Goal: Task Accomplishment & Management: Complete application form

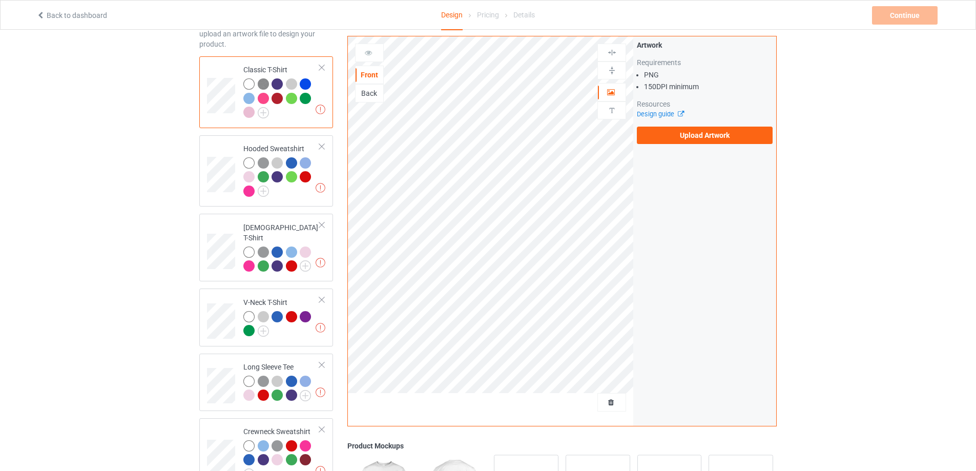
scroll to position [24, 0]
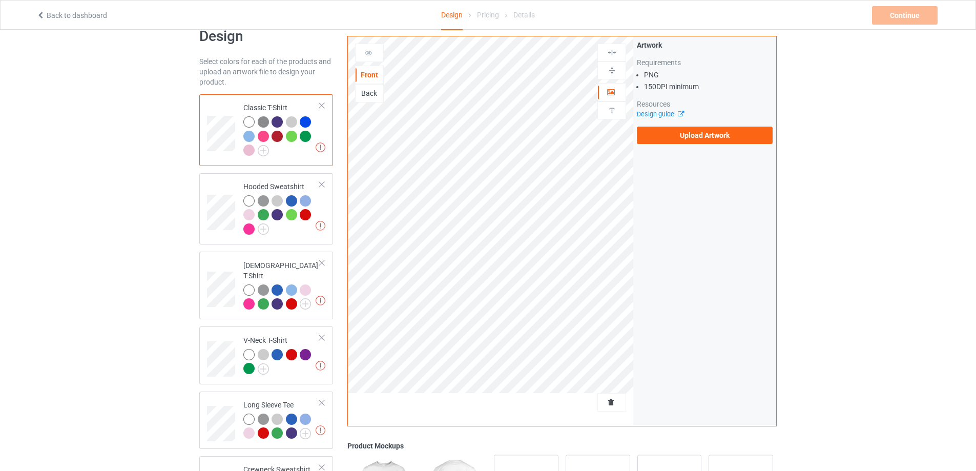
click at [361, 96] on div "Back" at bounding box center [369, 93] width 28 height 10
click at [678, 134] on label "Upload Artwork" at bounding box center [705, 135] width 136 height 17
click at [0, 0] on input "Upload Artwork" at bounding box center [0, 0] width 0 height 0
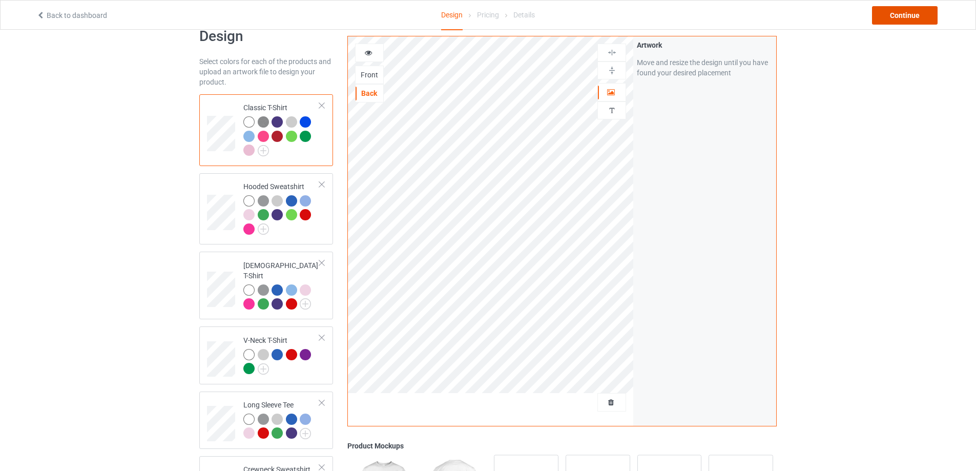
click at [903, 24] on div "Continue" at bounding box center [905, 15] width 66 height 18
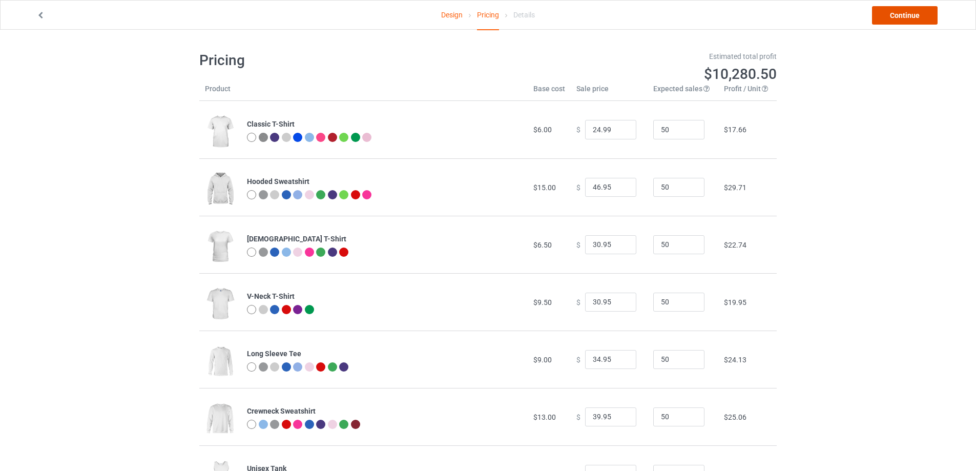
click at [909, 15] on link "Continue" at bounding box center [905, 15] width 66 height 18
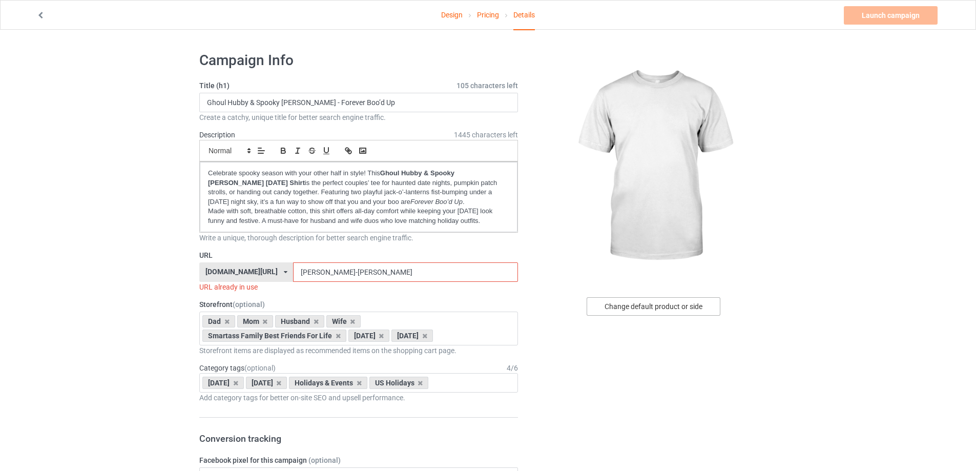
click at [668, 309] on div "Change default product or side" at bounding box center [654, 306] width 134 height 18
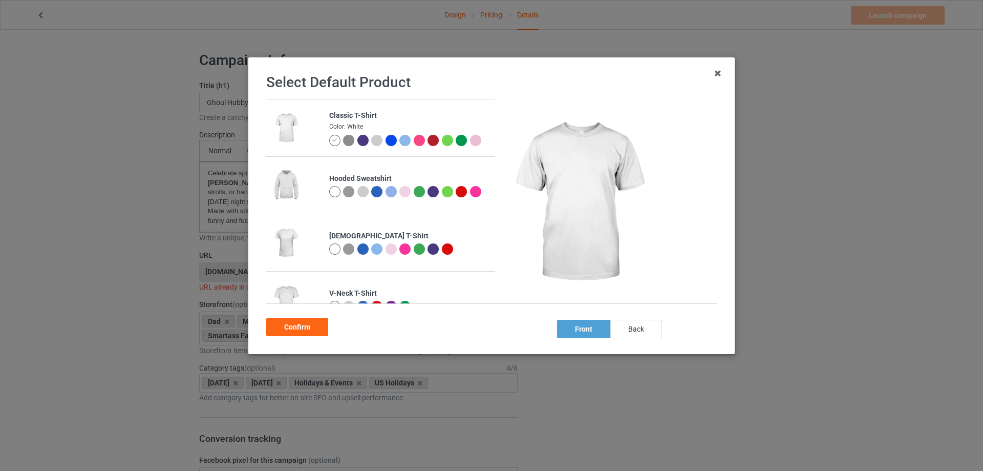
click at [638, 330] on div "back" at bounding box center [637, 329] width 52 height 18
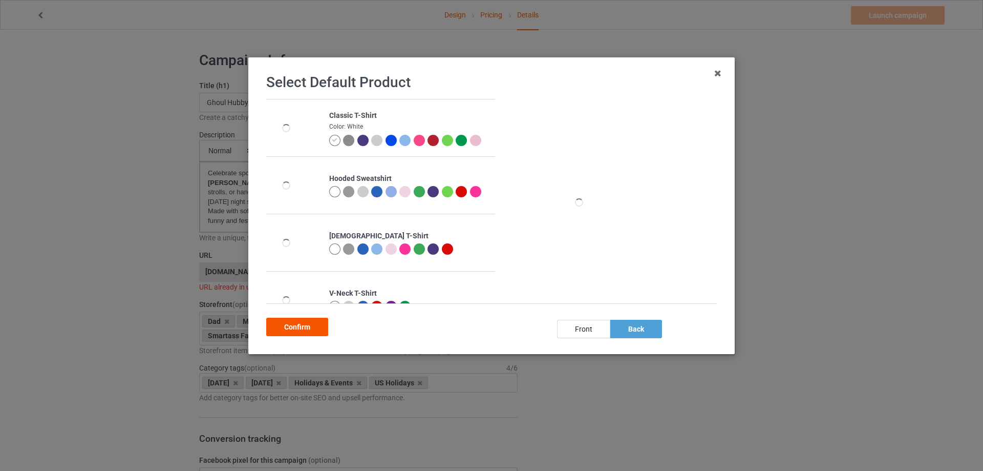
click at [302, 331] on div "Confirm" at bounding box center [297, 327] width 62 height 18
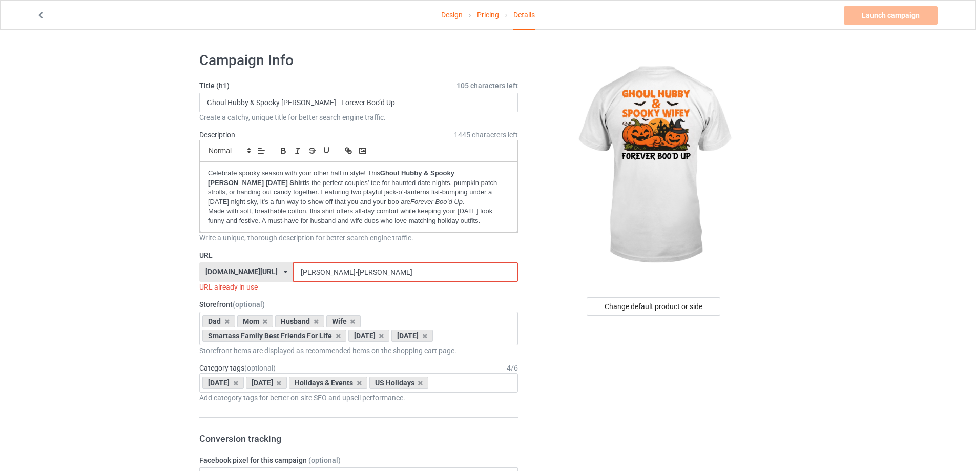
click at [319, 269] on input "[PERSON_NAME]-[PERSON_NAME]" at bounding box center [405, 271] width 224 height 19
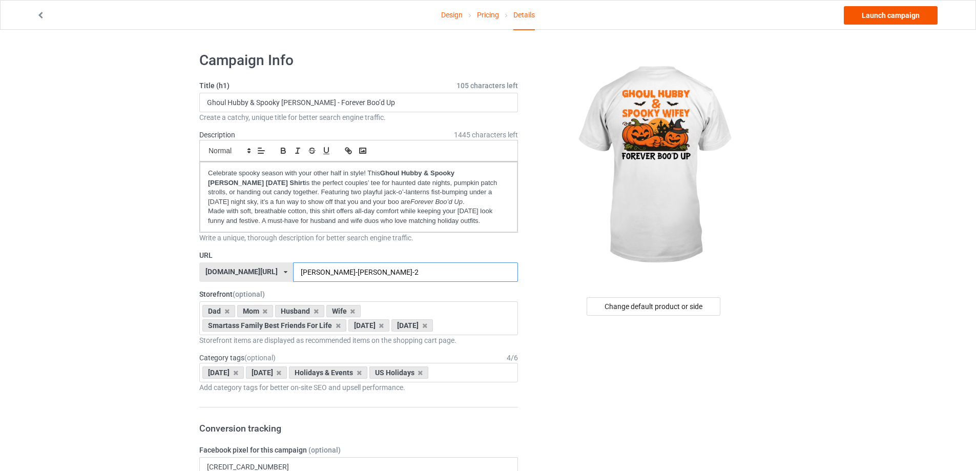
type input "[PERSON_NAME]-[PERSON_NAME]-2"
click at [896, 19] on link "Launch campaign" at bounding box center [891, 15] width 94 height 18
